Goal: Information Seeking & Learning: Learn about a topic

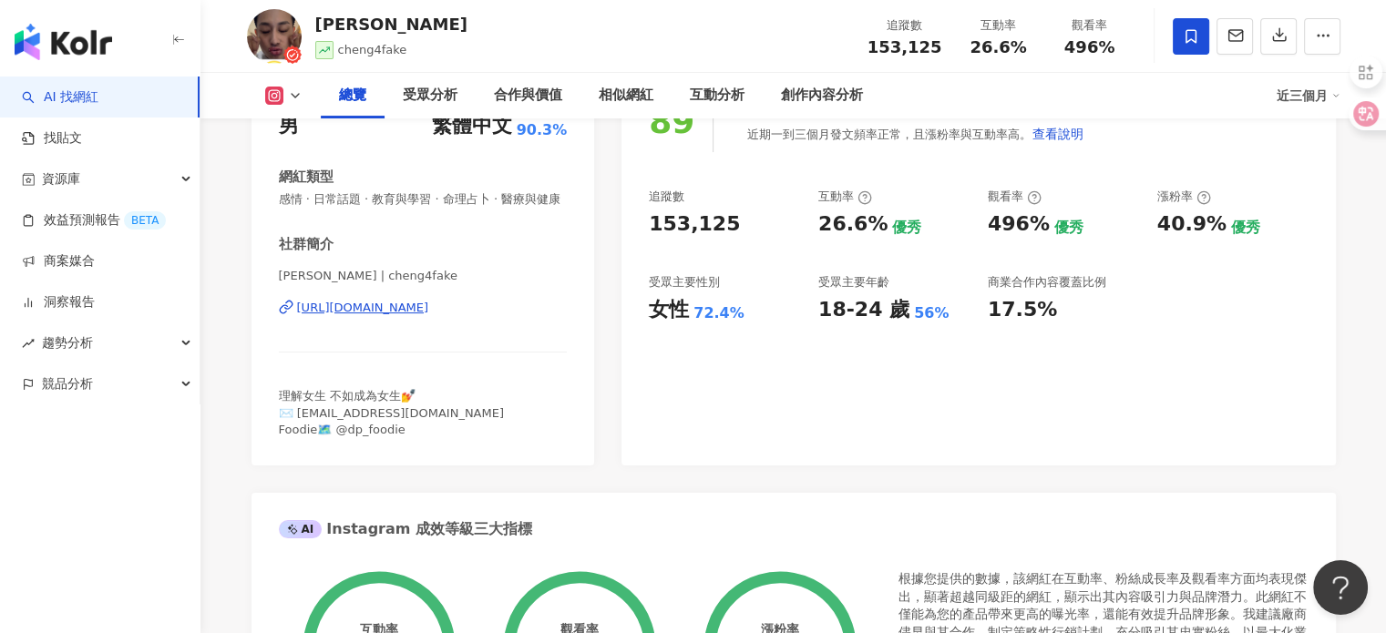
scroll to position [273, 0]
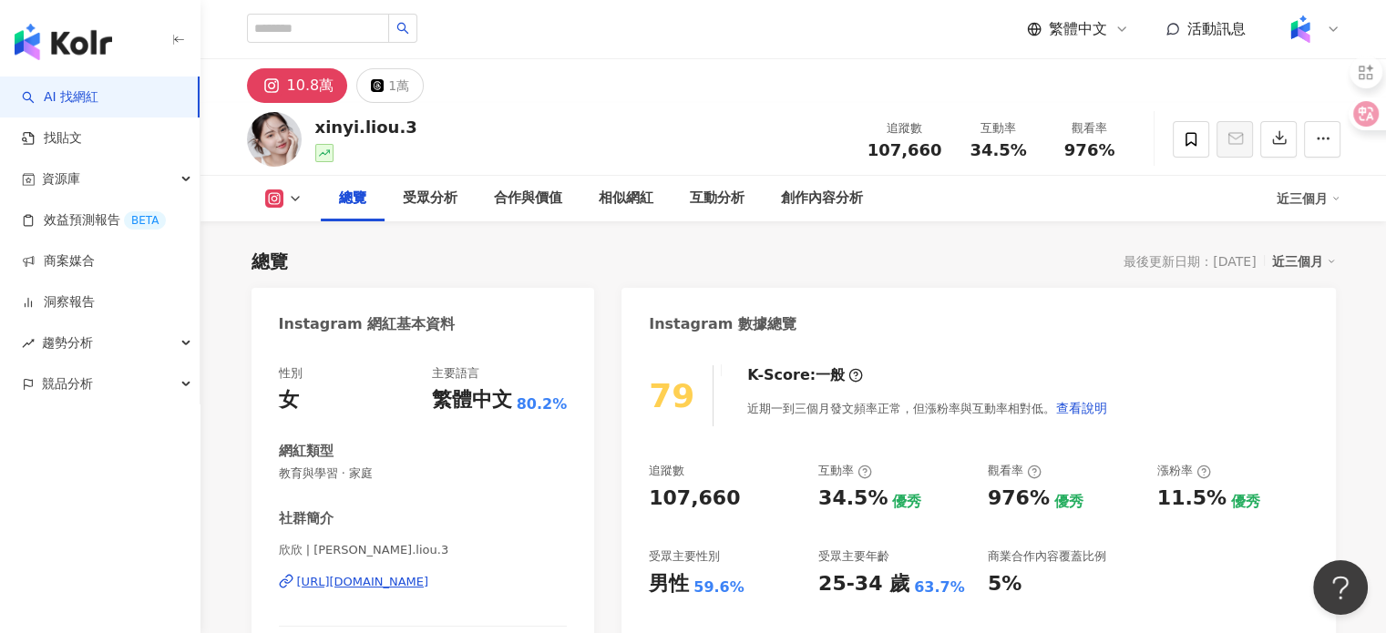
click at [419, 575] on div "https://www.instagram.com/xinyi.liou.3/" at bounding box center [363, 582] width 132 height 16
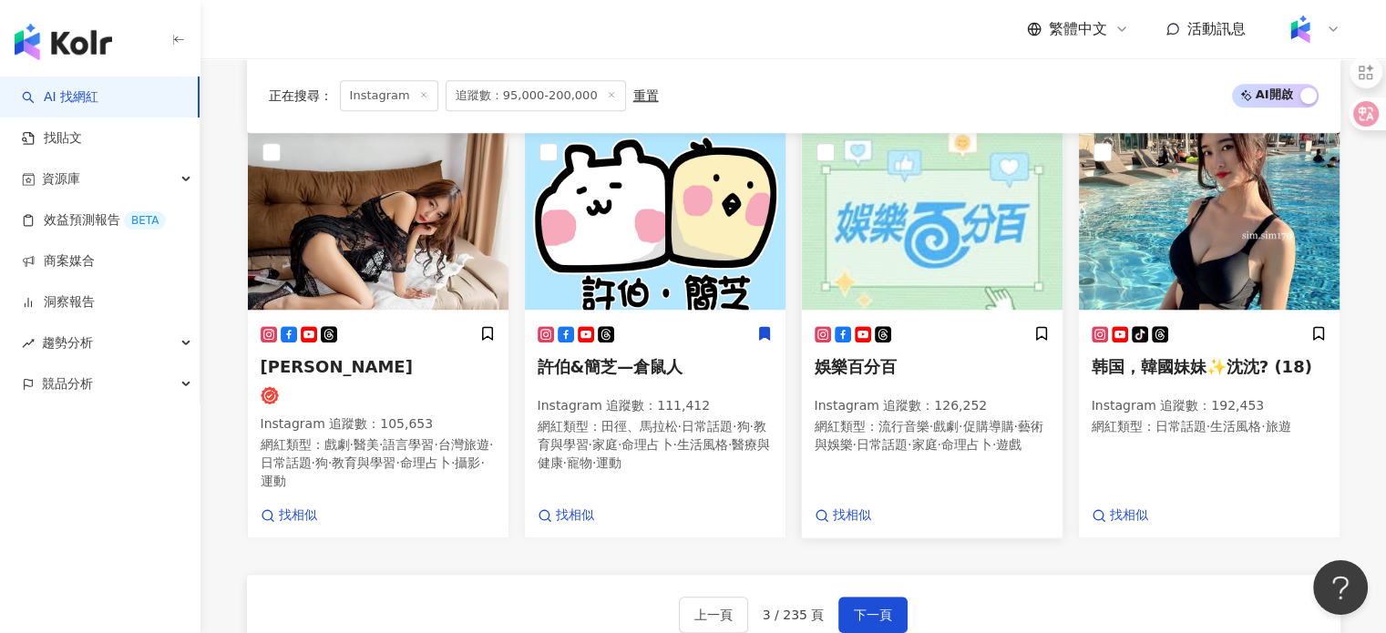
scroll to position [1653, 0]
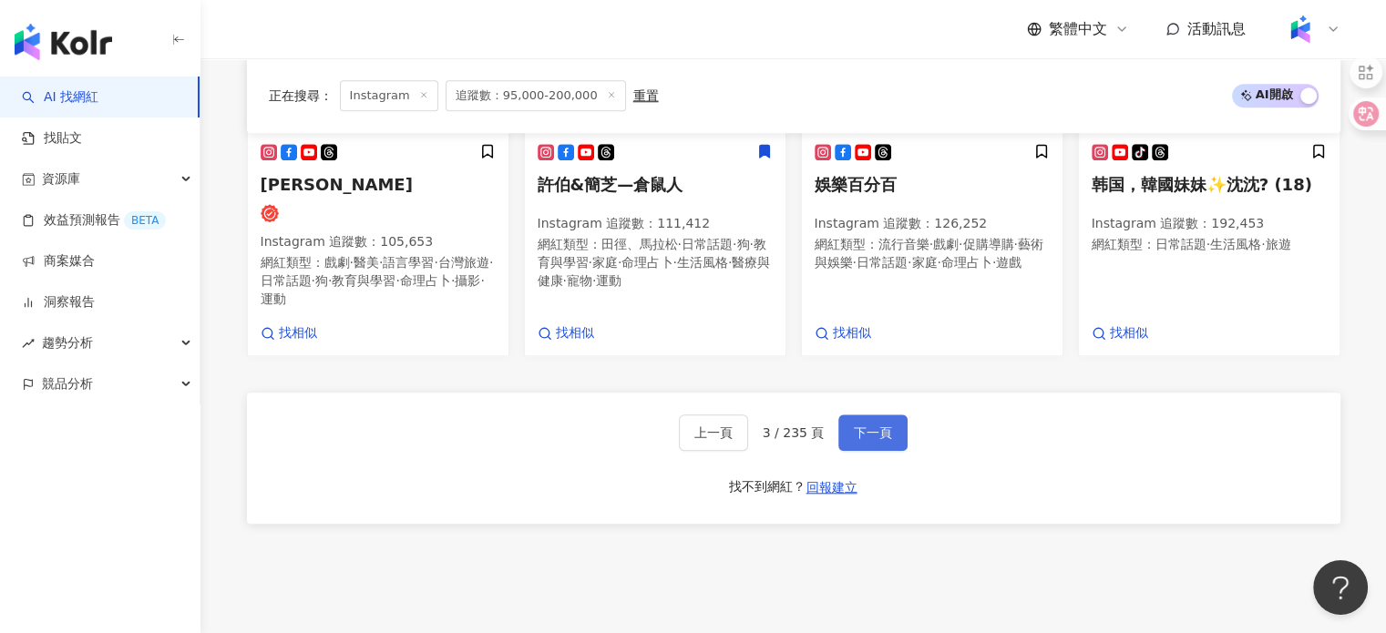
click at [886, 432] on button "下一頁" at bounding box center [872, 433] width 69 height 36
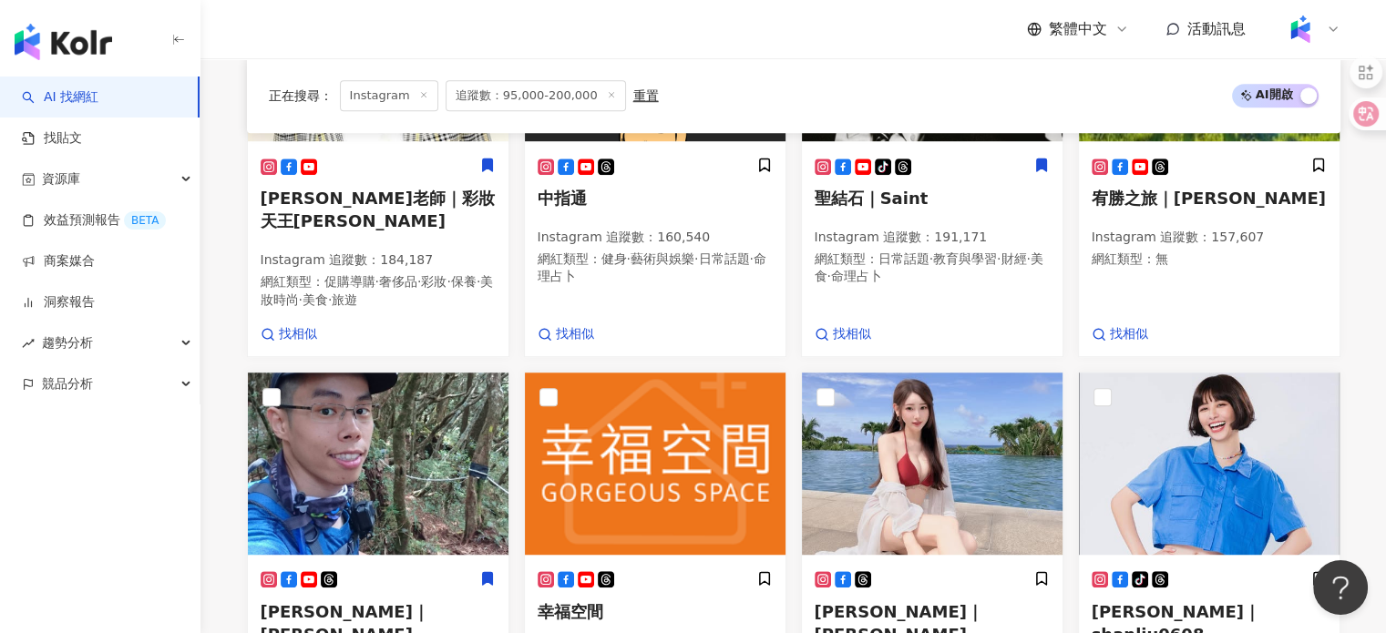
scroll to position [1582, 0]
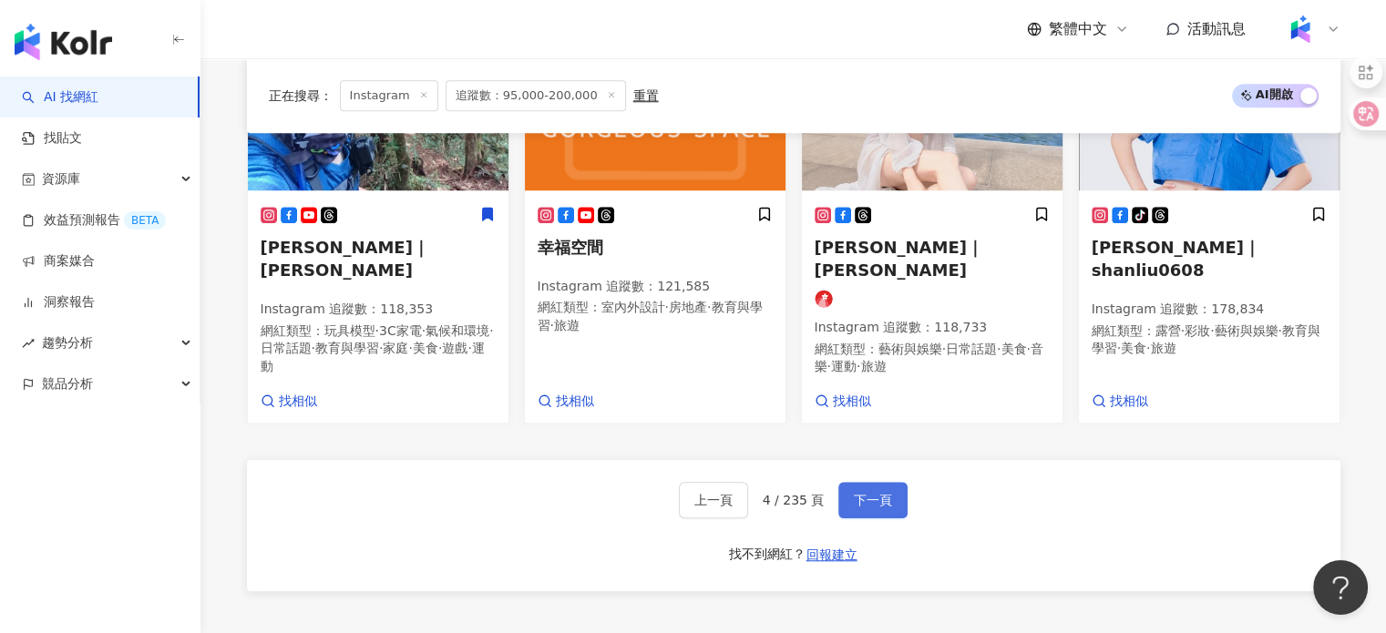
click at [838, 482] on button "下一頁" at bounding box center [872, 500] width 69 height 36
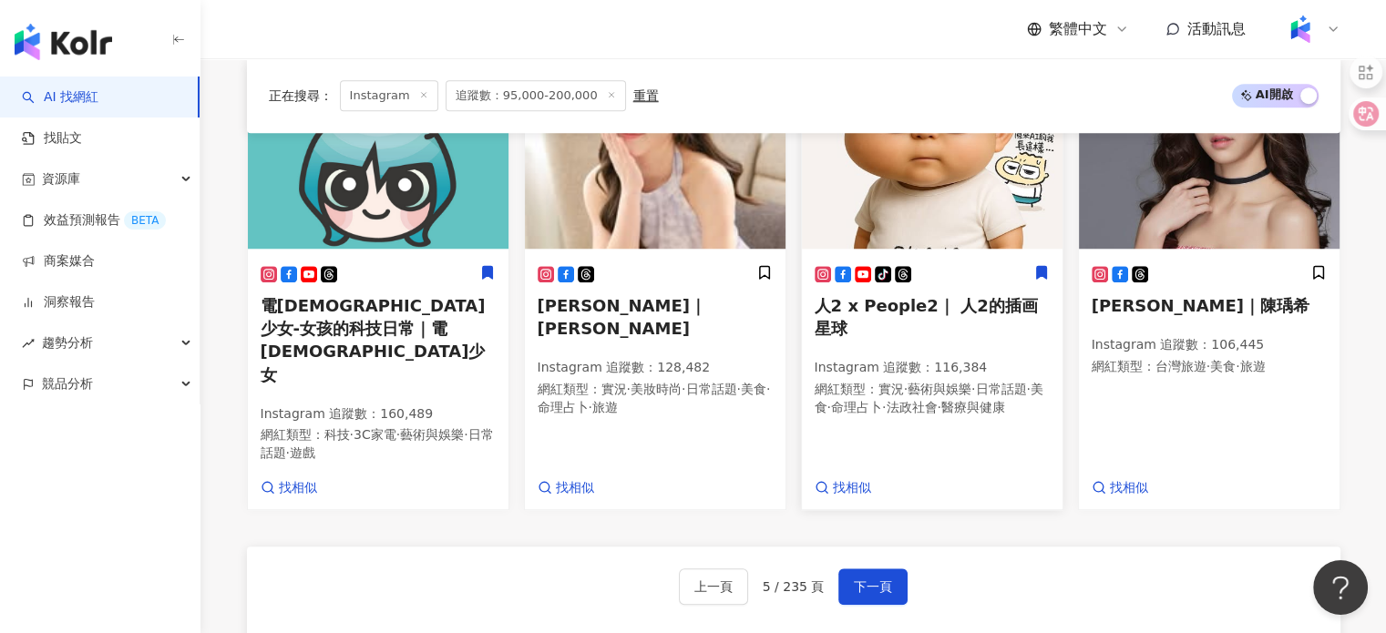
scroll to position [1505, 0]
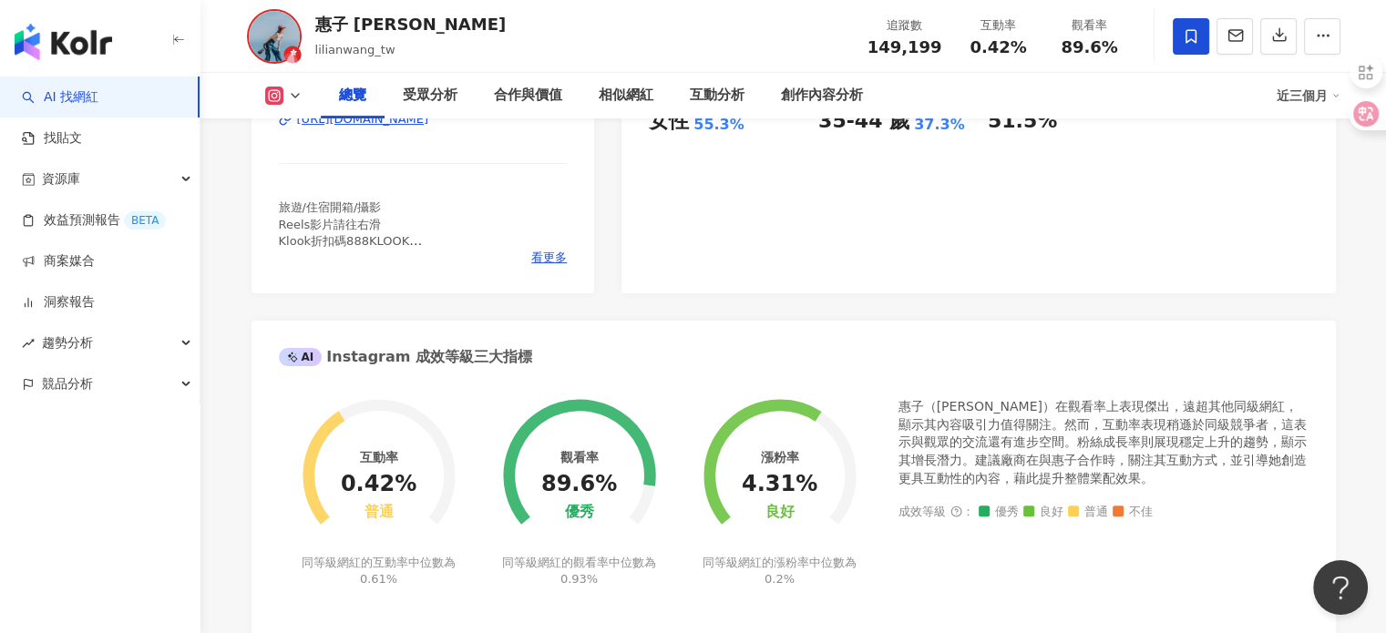
scroll to position [375, 0]
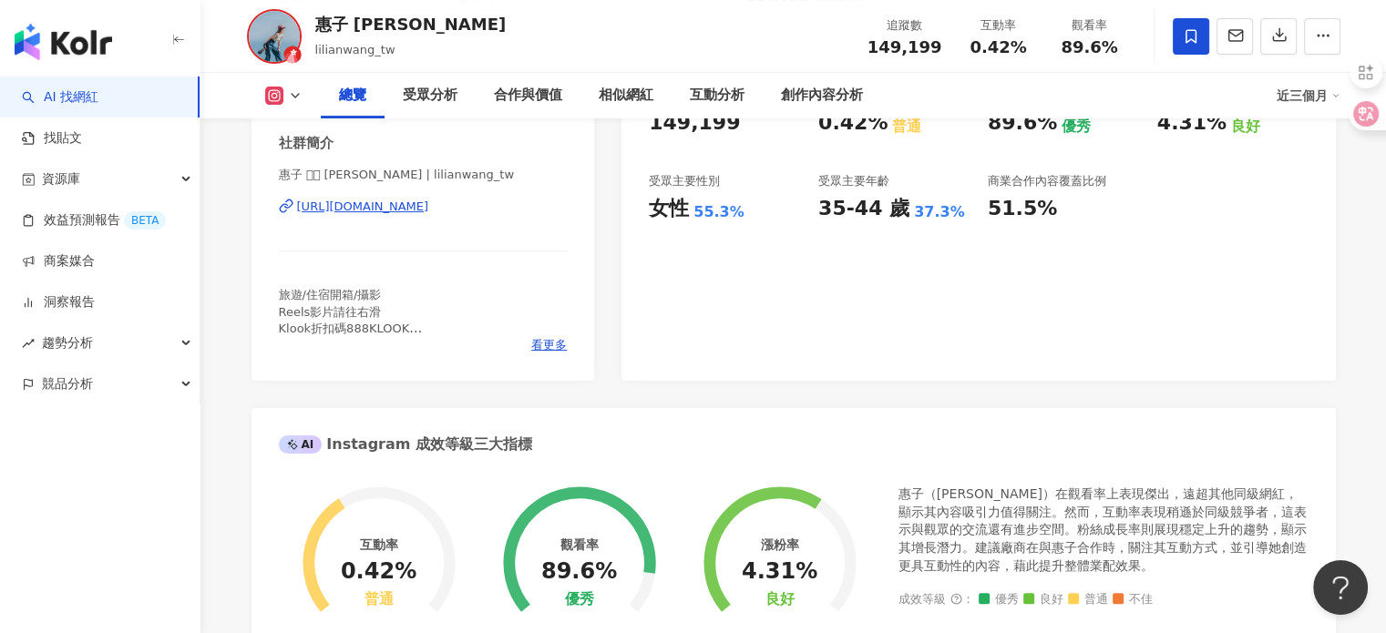
click at [429, 210] on div "https://www.instagram.com/lilianwang_tw/" at bounding box center [363, 207] width 132 height 16
